Goal: Transaction & Acquisition: Subscribe to service/newsletter

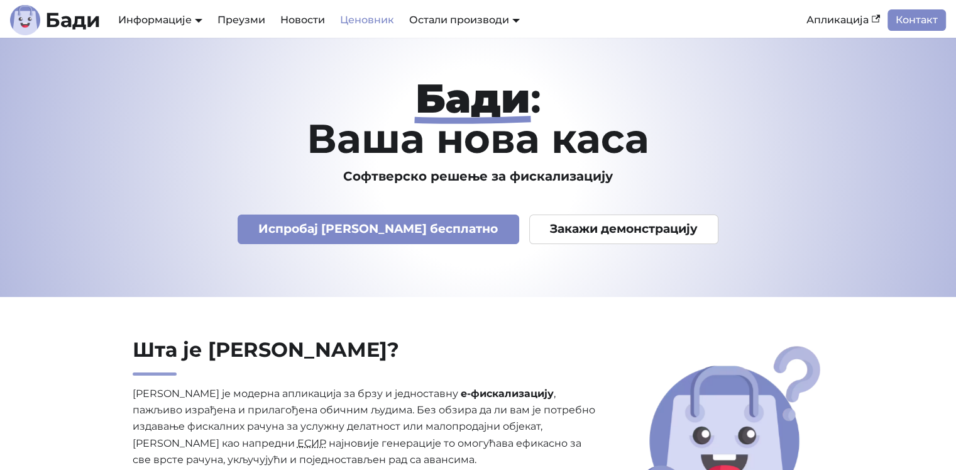
click at [365, 20] on link "Ценовник" at bounding box center [367, 19] width 69 height 21
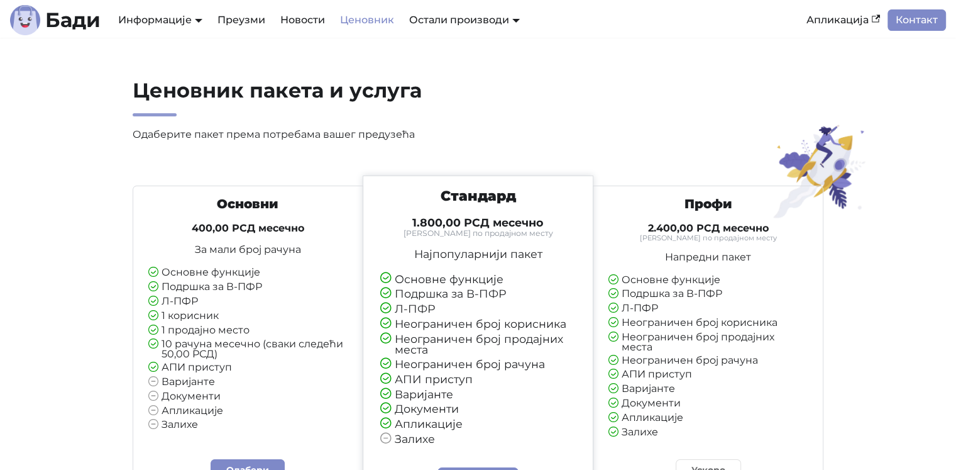
scroll to position [63, 0]
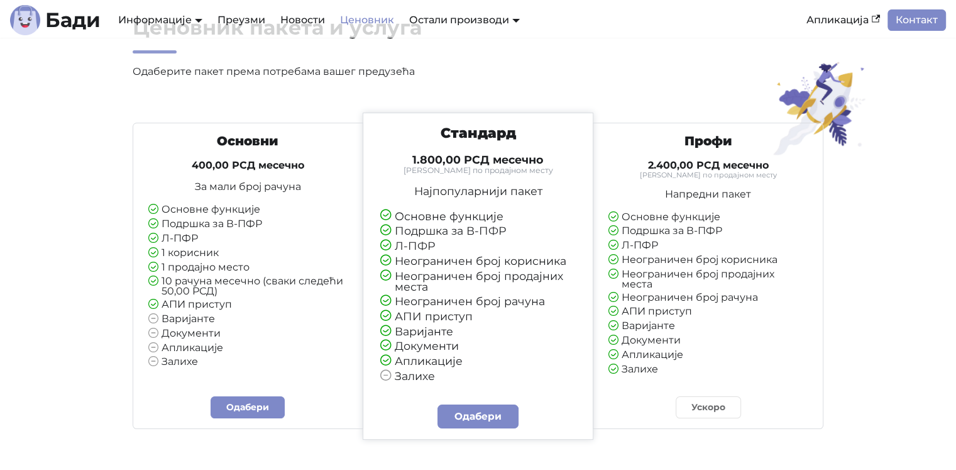
drag, startPoint x: 606, startPoint y: 358, endPoint x: 682, endPoint y: 356, distance: 75.5
click at [682, 356] on div "Профи 2.400,00 РСД месечно Тарифирано по продајном месту Напредни пакет Основне…" at bounding box center [708, 253] width 219 height 241
drag, startPoint x: 674, startPoint y: 355, endPoint x: 665, endPoint y: 361, distance: 11.3
click at [665, 364] on li "Залихе" at bounding box center [708, 369] width 199 height 11
click at [664, 364] on li "Залихе" at bounding box center [708, 369] width 199 height 11
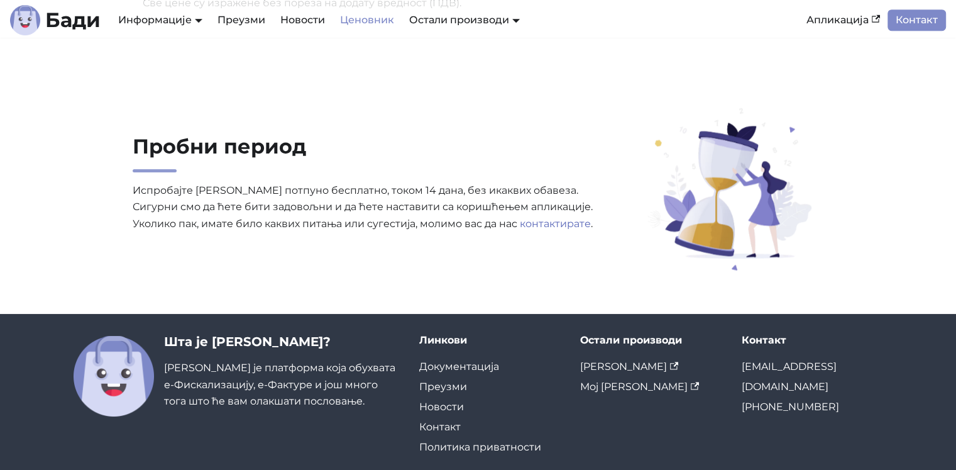
scroll to position [880, 0]
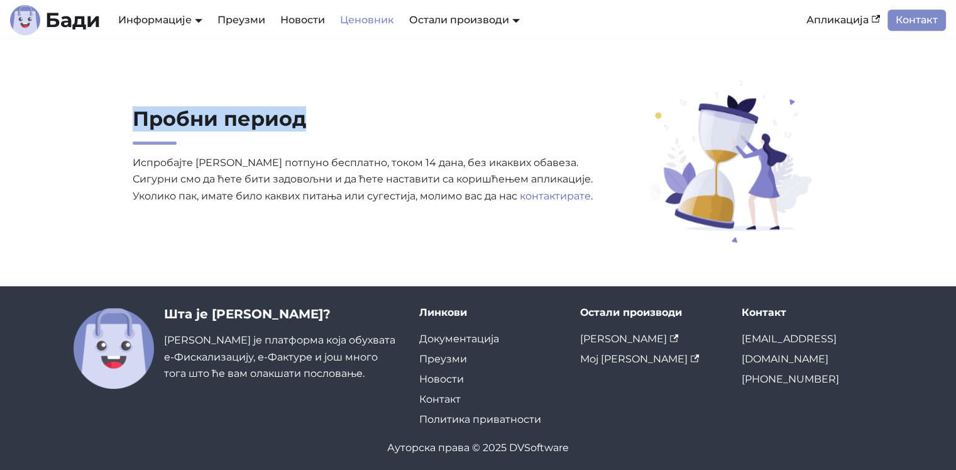
drag, startPoint x: 128, startPoint y: 123, endPoint x: 325, endPoint y: 129, distance: 196.9
click at [325, 129] on div "Пробни период Испробајте Бади потпуно бесплатно, током 14 дана, без икаквих оба…" at bounding box center [365, 161] width 484 height 111
click at [325, 129] on h2 "Пробни период" at bounding box center [365, 125] width 464 height 38
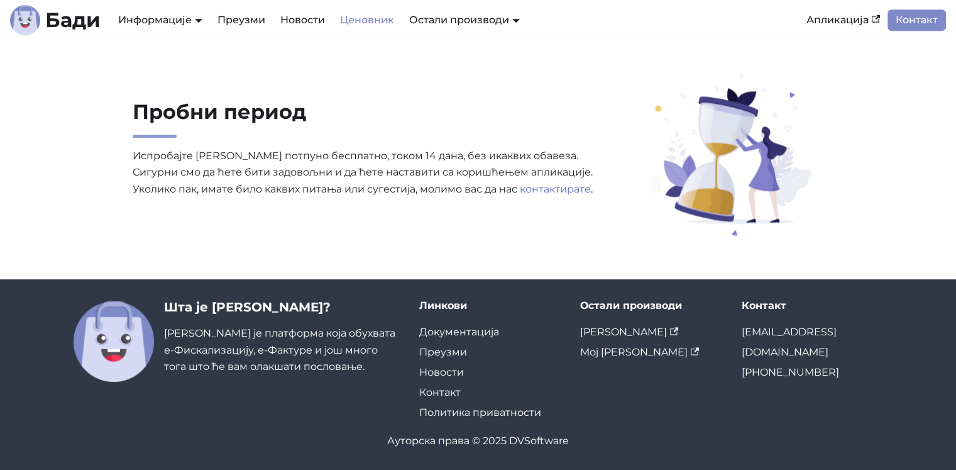
scroll to position [894, 0]
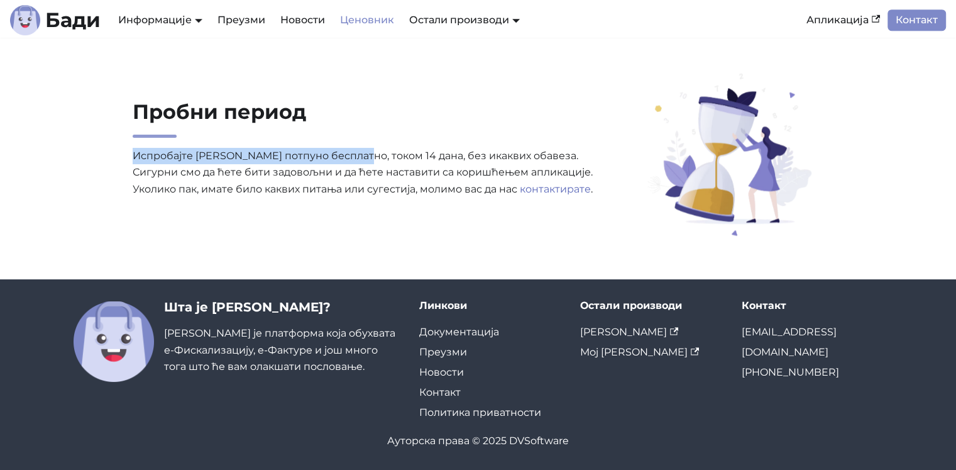
drag, startPoint x: 162, startPoint y: 157, endPoint x: 361, endPoint y: 141, distance: 199.3
click at [361, 141] on div "Пробни период Испробајте Бади потпуно бесплатно, током 14 дана, без икаквих оба…" at bounding box center [365, 154] width 484 height 111
click at [621, 328] on link "[PERSON_NAME]" at bounding box center [629, 332] width 98 height 12
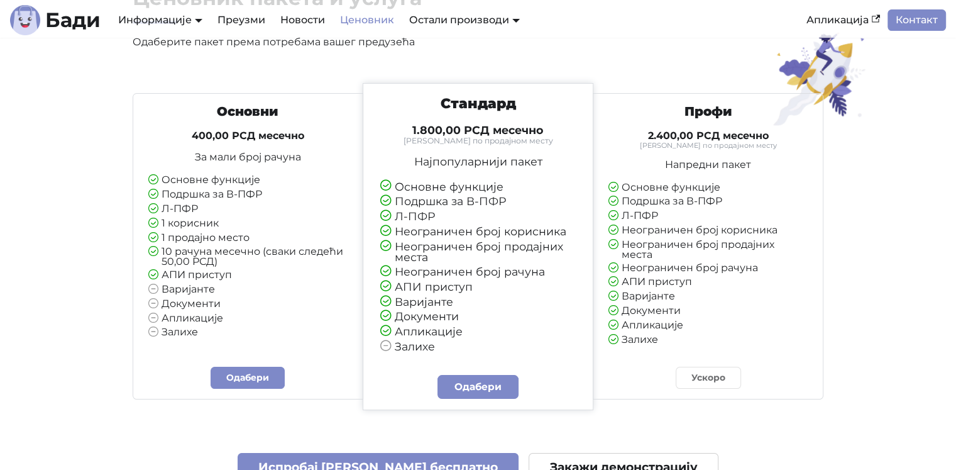
scroll to position [76, 0]
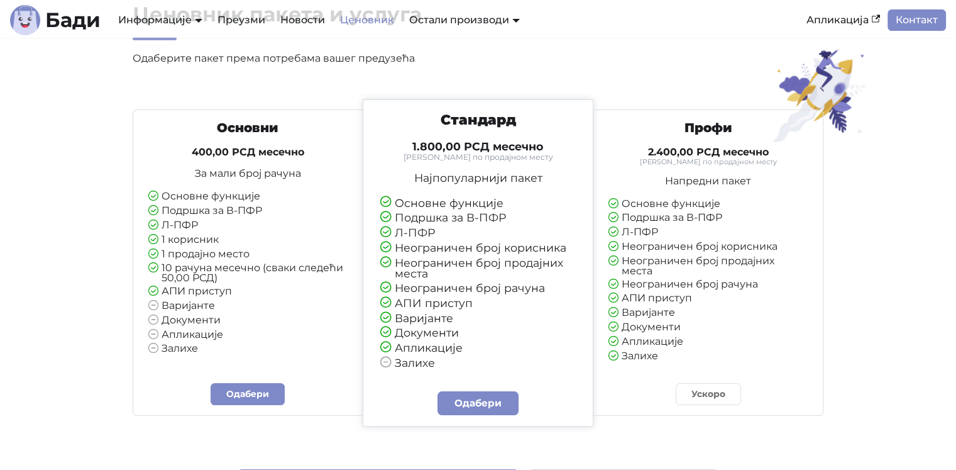
drag, startPoint x: 162, startPoint y: 194, endPoint x: 286, endPoint y: 193, distance: 123.9
click at [286, 193] on li "Основне функције" at bounding box center [247, 196] width 199 height 11
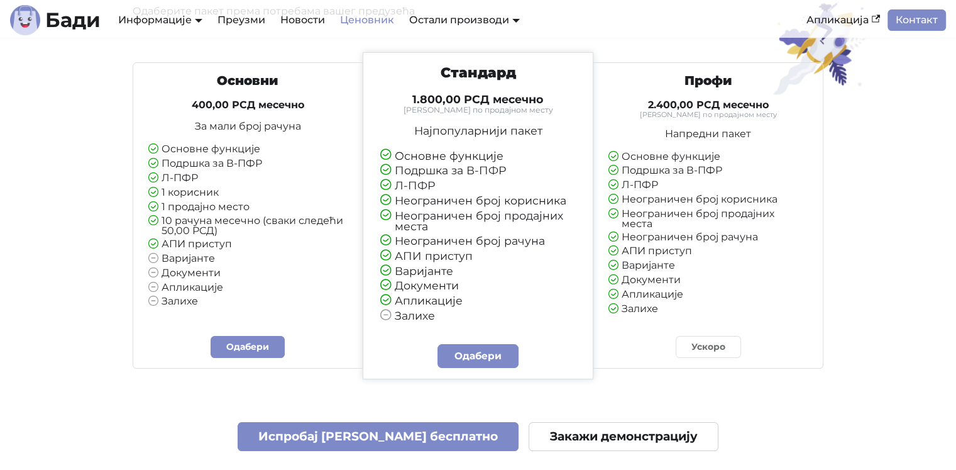
scroll to position [126, 0]
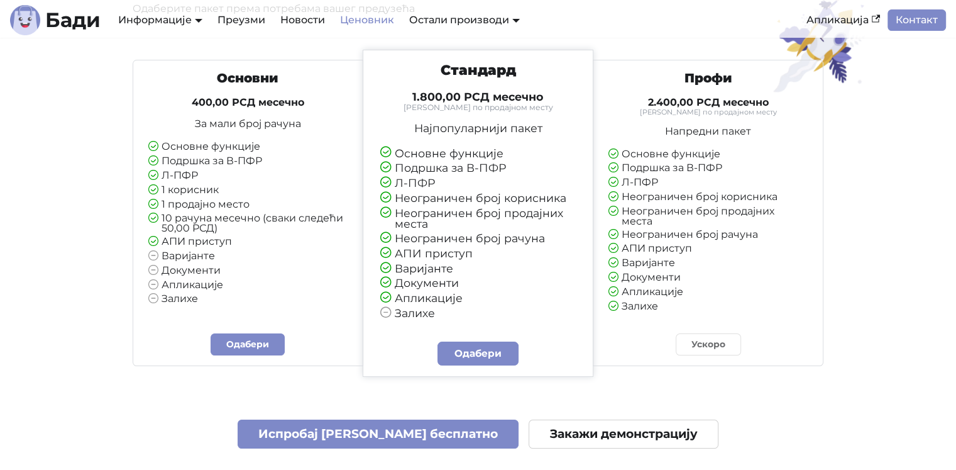
click at [320, 152] on li "Основне функције" at bounding box center [247, 146] width 199 height 11
click at [260, 345] on link "Одабери" at bounding box center [248, 344] width 74 height 22
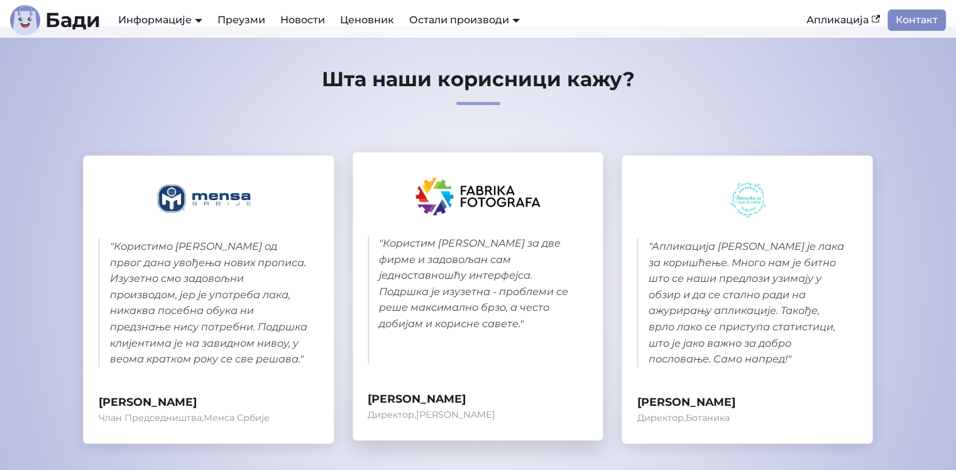
scroll to position [629, 0]
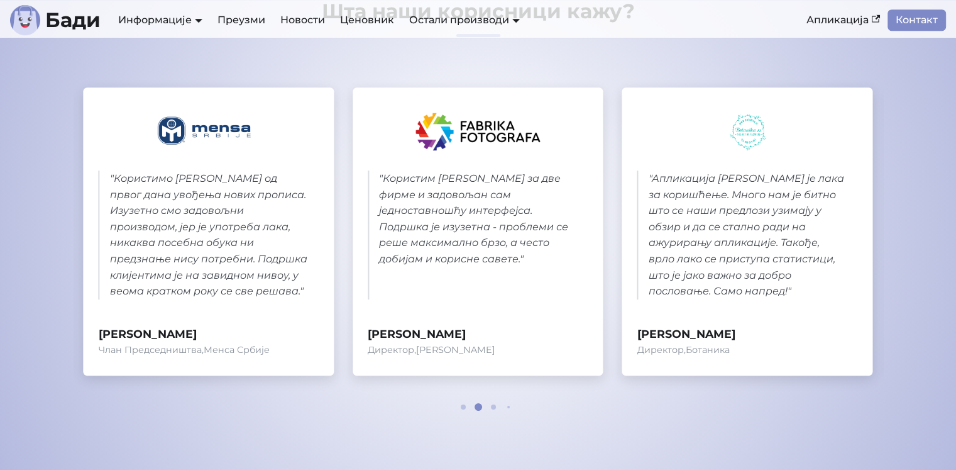
click at [454, 403] on div at bounding box center [478, 407] width 75 height 8
click at [466, 408] on div at bounding box center [478, 407] width 75 height 8
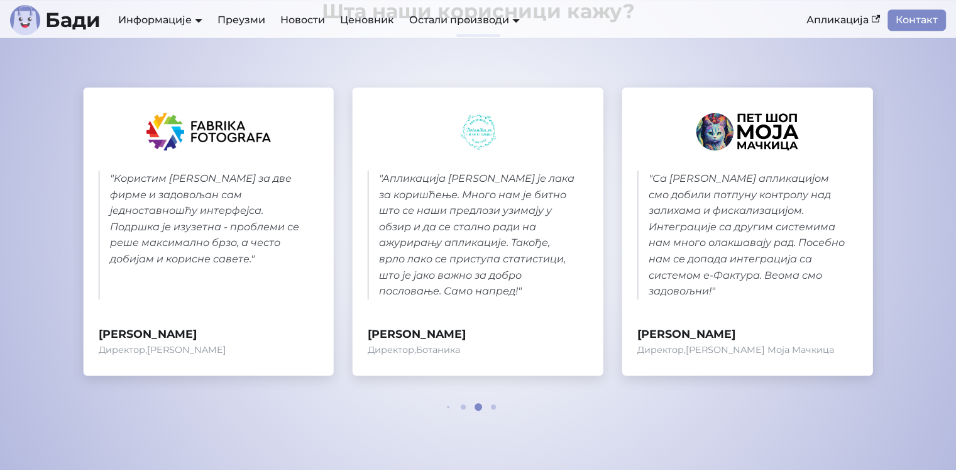
click at [447, 407] on span at bounding box center [448, 407] width 3 height 3
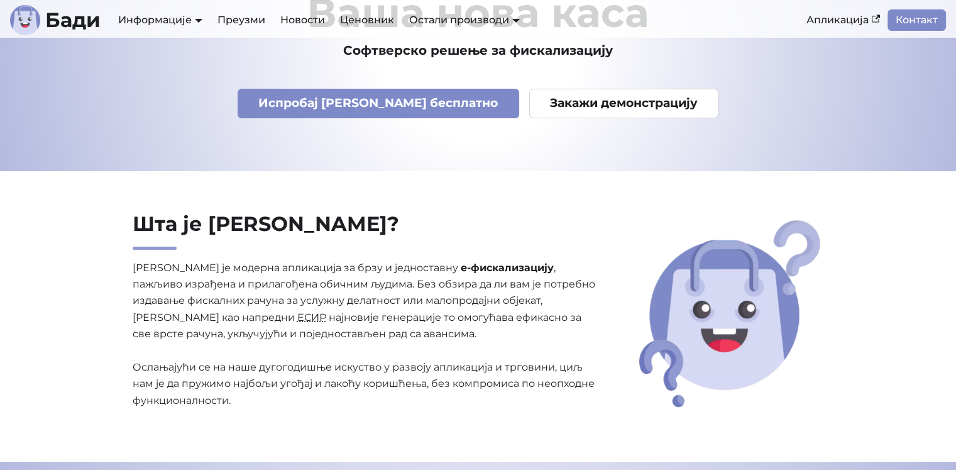
scroll to position [252, 0]
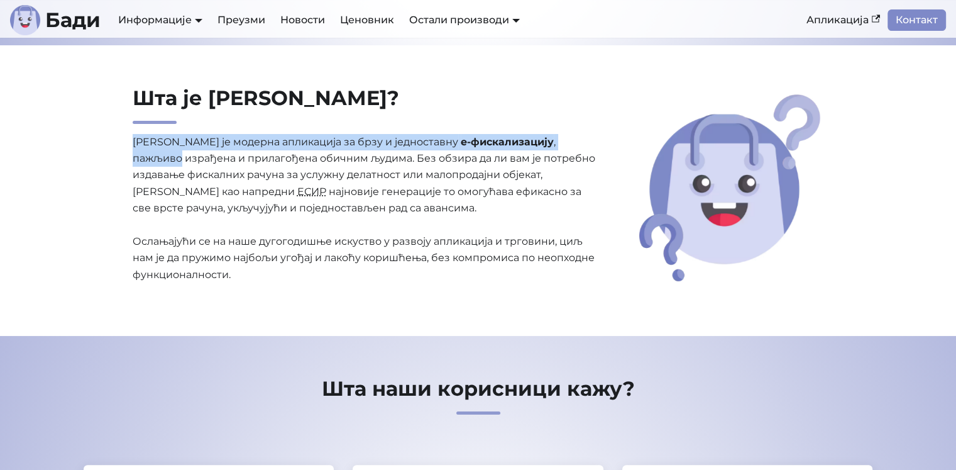
drag, startPoint x: 131, startPoint y: 141, endPoint x: 605, endPoint y: 147, distance: 473.5
click at [605, 147] on div "Шта је Бади? Бади је модерна апликација за брзу и једноставну е-фискализацију ,…" at bounding box center [365, 191] width 484 height 211
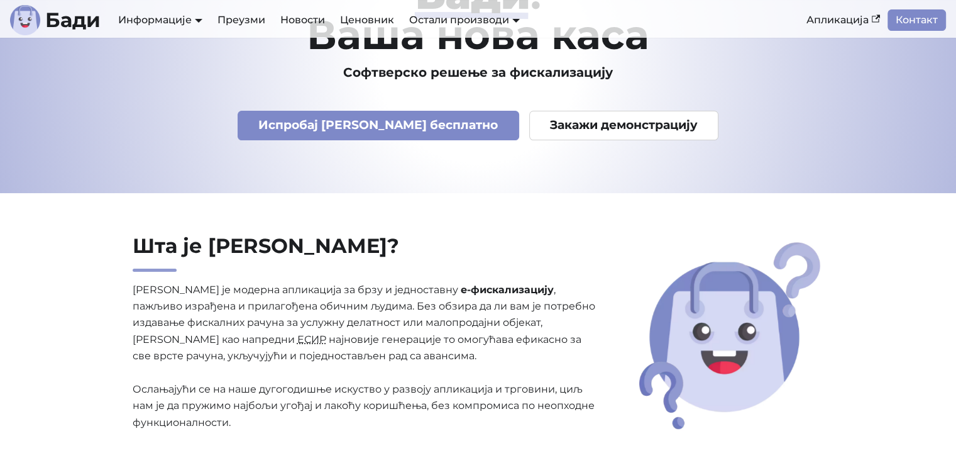
scroll to position [0, 0]
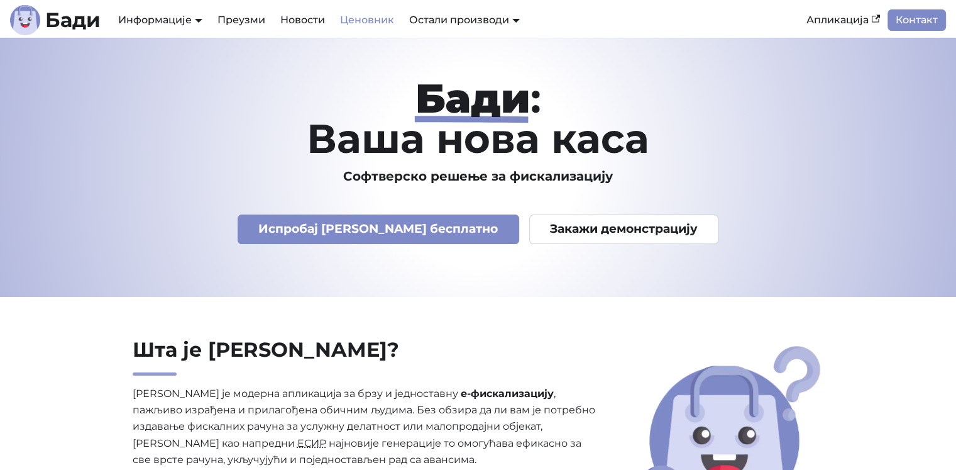
click at [347, 21] on link "Ценовник" at bounding box center [367, 19] width 69 height 21
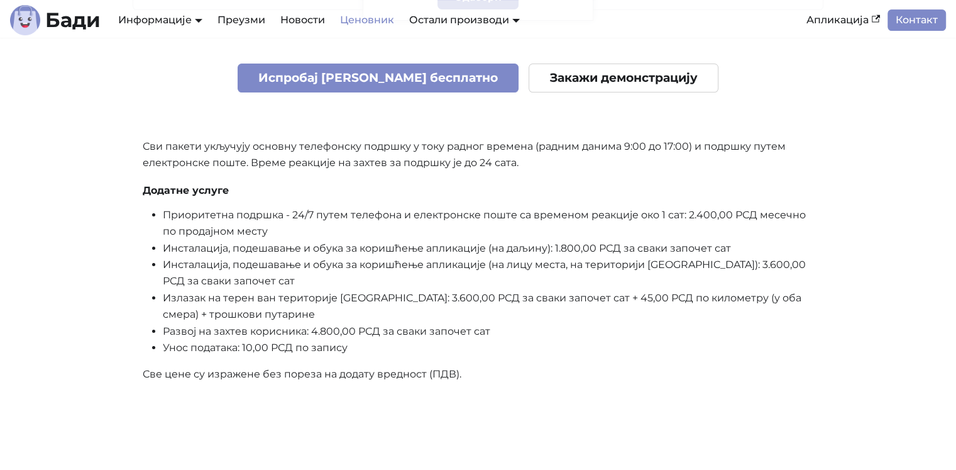
scroll to position [503, 0]
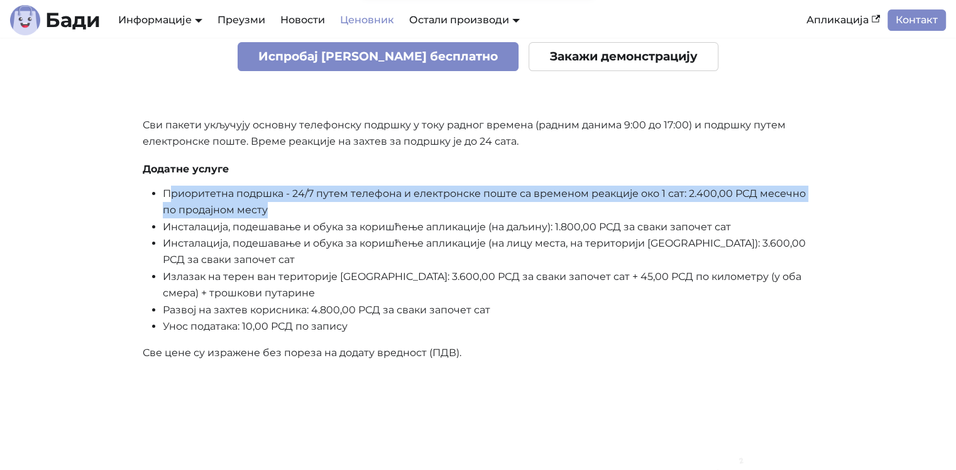
drag, startPoint x: 169, startPoint y: 201, endPoint x: 624, endPoint y: 213, distance: 455.4
click at [624, 213] on li "Приоритетна подршка - 24/7 путем телефона и електронске поште са временом реакц…" at bounding box center [488, 202] width 651 height 33
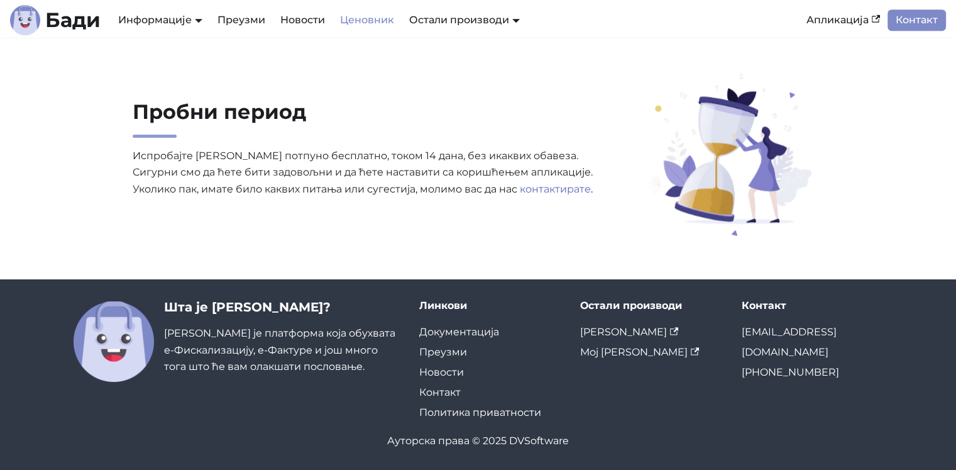
scroll to position [831, 0]
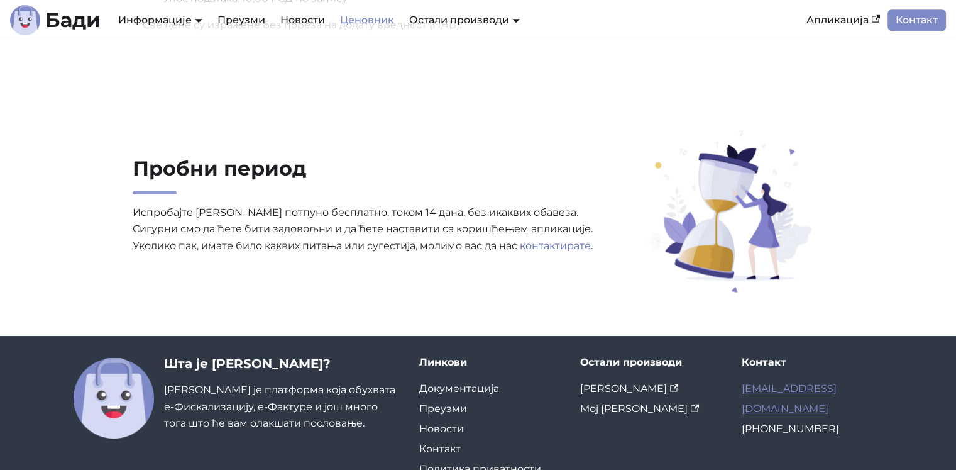
click at [763, 396] on link "[EMAIL_ADDRESS][DOMAIN_NAME]" at bounding box center [789, 398] width 95 height 32
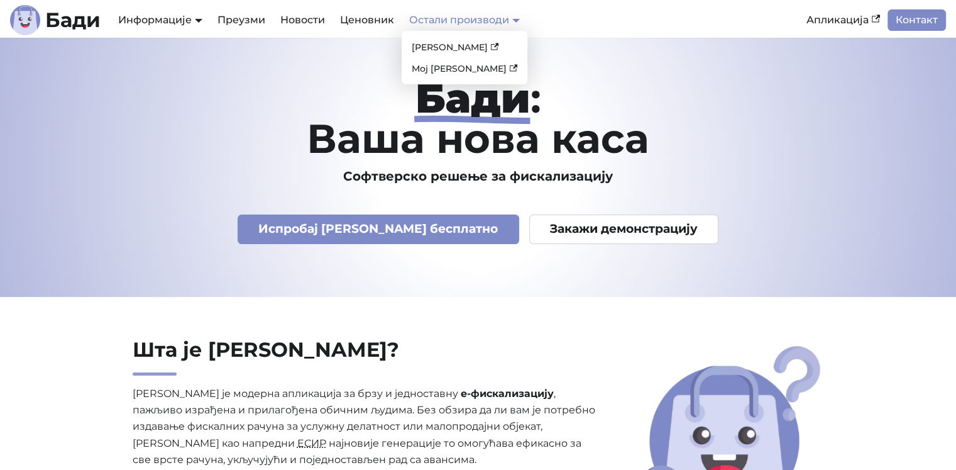
click at [483, 21] on link "Остали производи" at bounding box center [464, 20] width 111 height 12
click at [448, 50] on link "[PERSON_NAME]" at bounding box center [465, 47] width 116 height 19
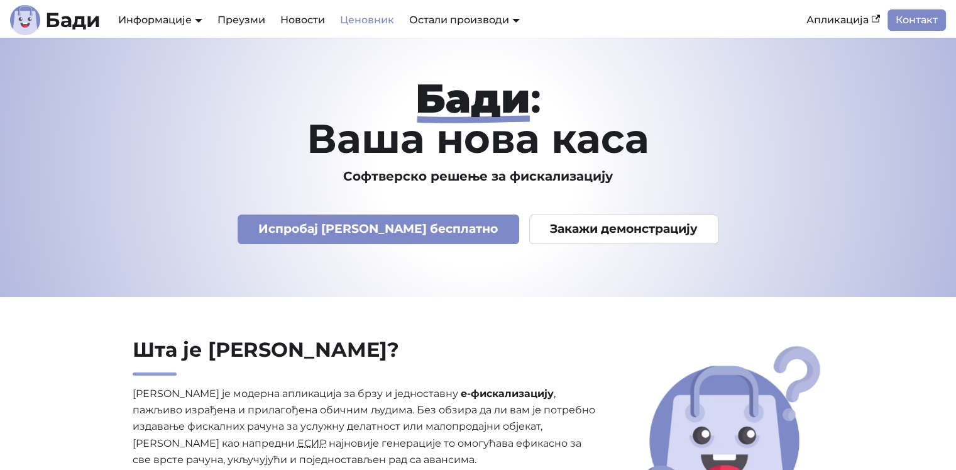
click at [382, 23] on link "Ценовник" at bounding box center [367, 19] width 69 height 21
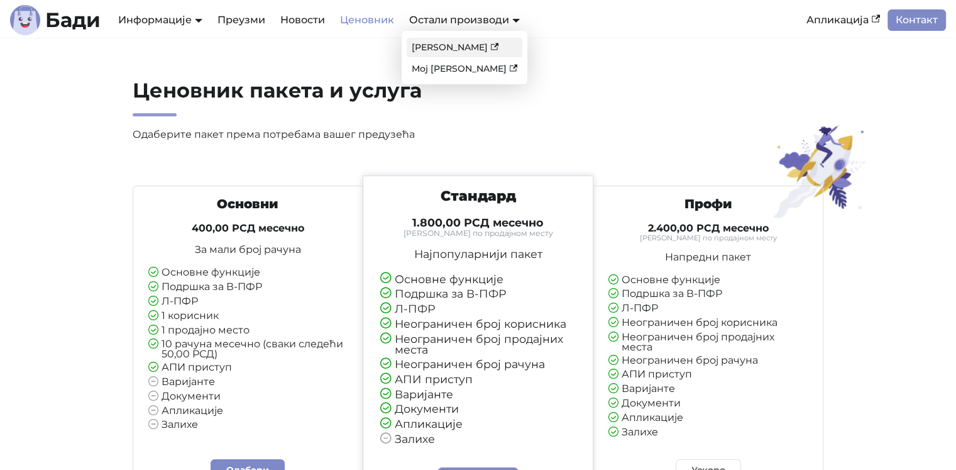
click at [450, 47] on link "[PERSON_NAME]" at bounding box center [465, 47] width 116 height 19
